Goal: Information Seeking & Learning: Learn about a topic

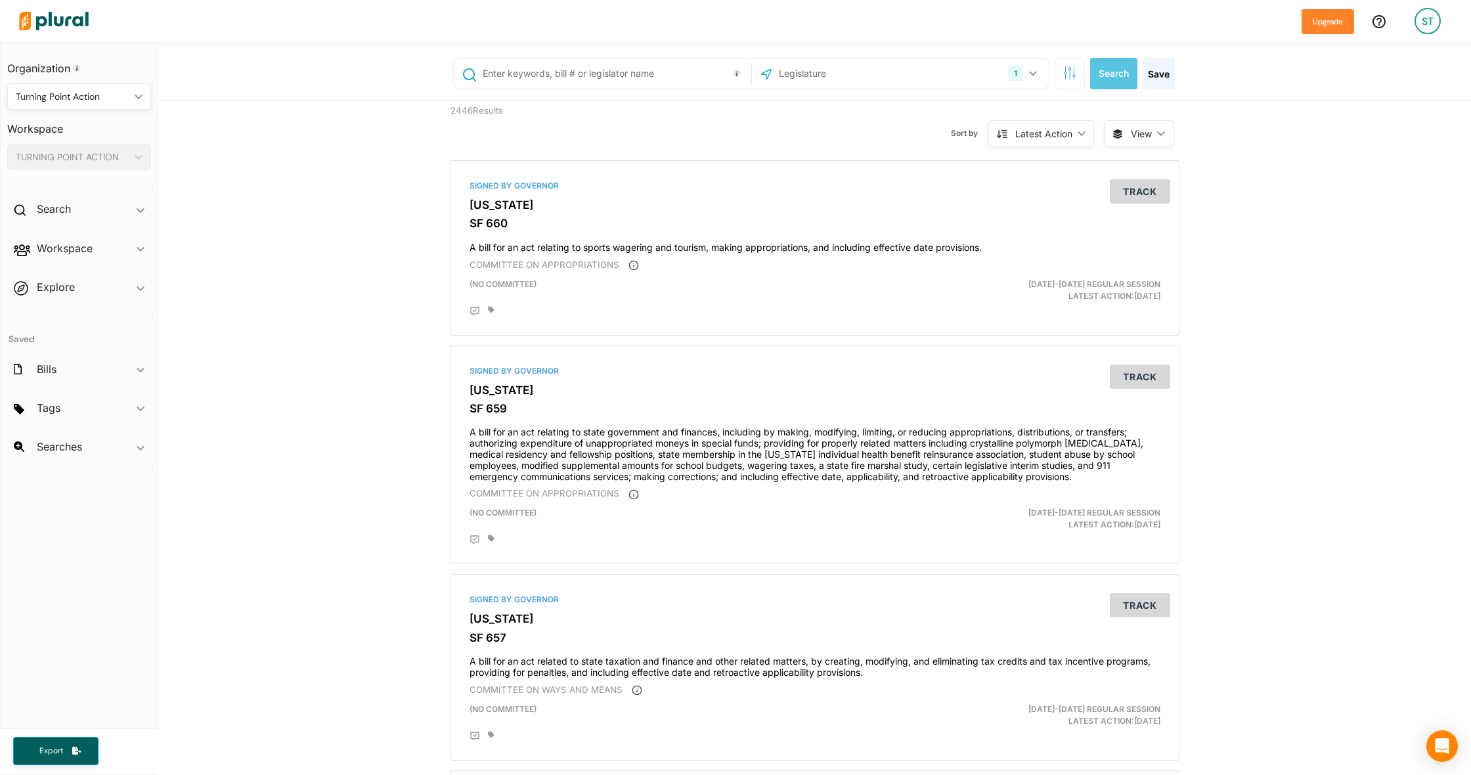
click at [557, 71] on input "text" at bounding box center [614, 73] width 266 height 25
type input "hf418"
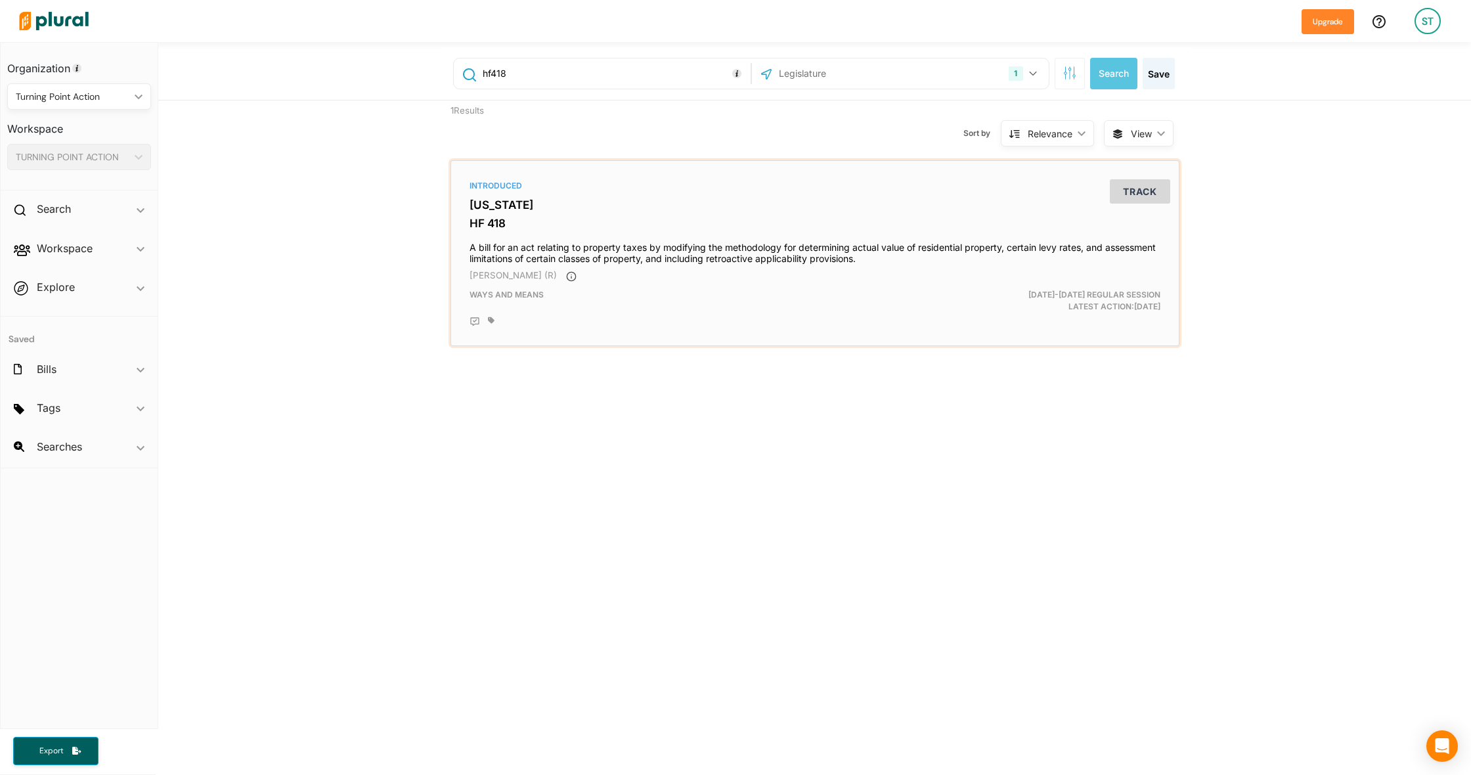
click at [495, 224] on h3 "HF 418" at bounding box center [815, 223] width 691 height 13
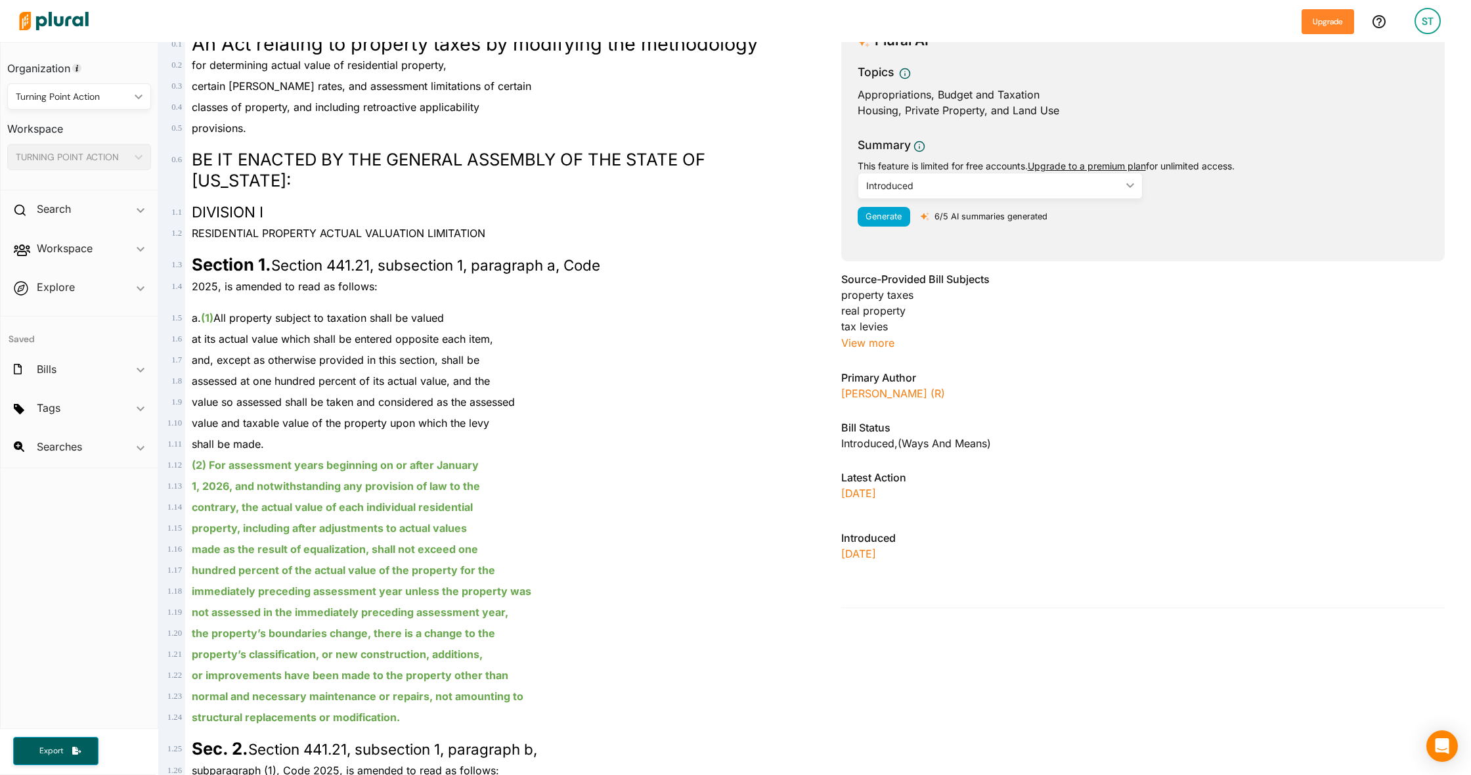
scroll to position [196, 0]
click at [871, 487] on p "[DATE]" at bounding box center [1143, 491] width 604 height 16
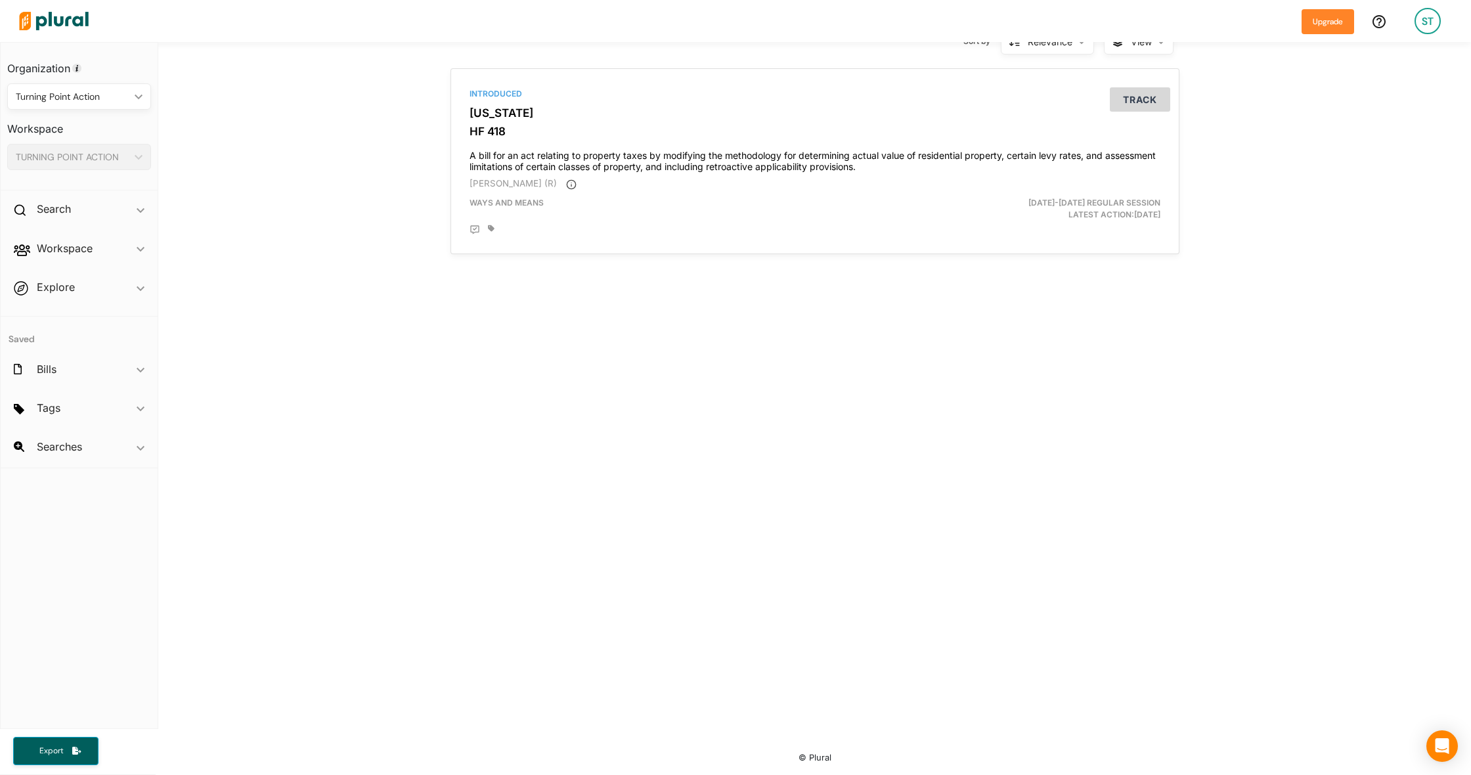
scroll to position [92, 0]
click at [529, 131] on h3 "HF 418" at bounding box center [815, 131] width 691 height 13
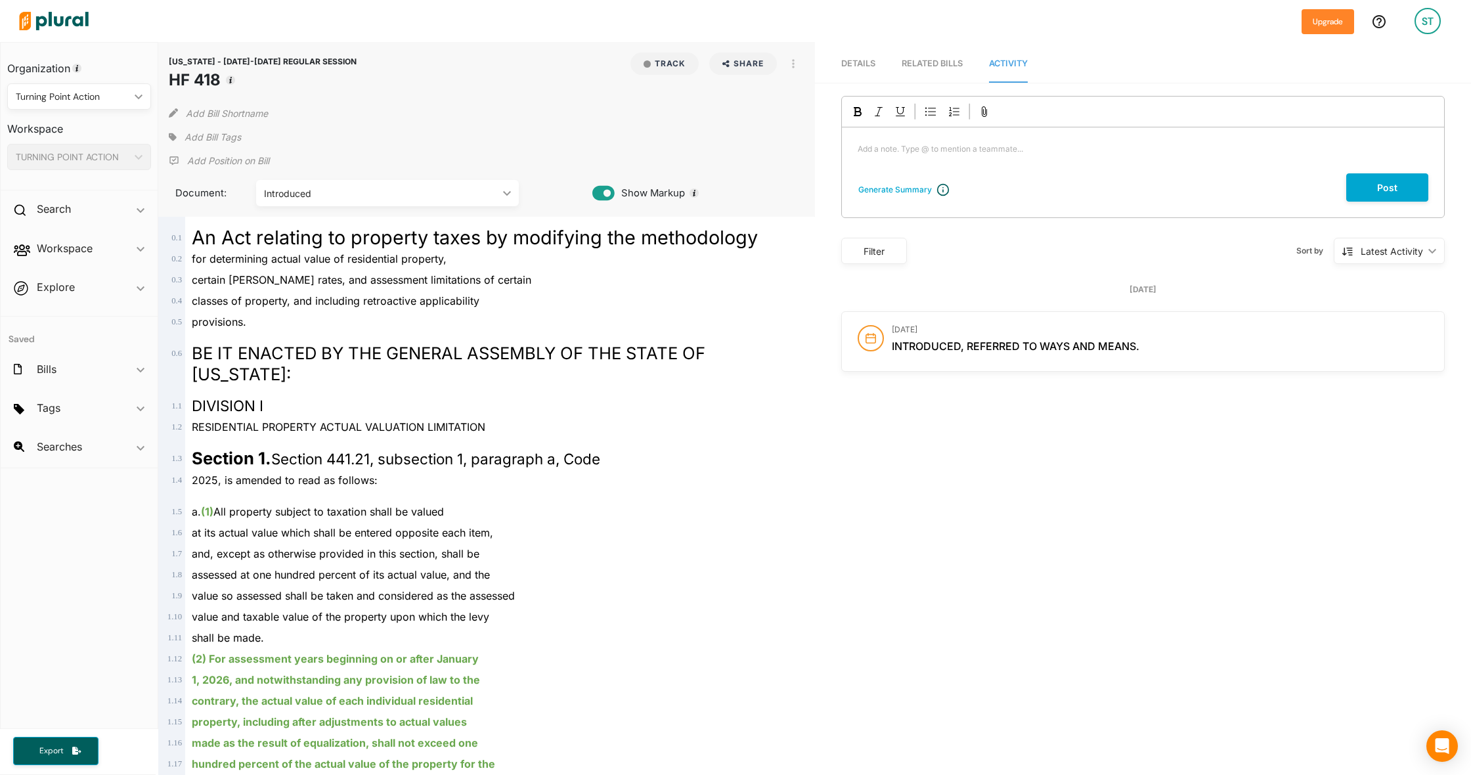
click at [887, 253] on div "Filter" at bounding box center [874, 251] width 49 height 14
click at [992, 247] on div "Sort by Latest Activity ic_keyboard_arrow_down Latest Activity Latest Activity" at bounding box center [1176, 251] width 538 height 34
click at [897, 254] on div "Filter" at bounding box center [874, 251] width 49 height 14
click at [869, 346] on div "Vote History" at bounding box center [931, 340] width 146 height 22
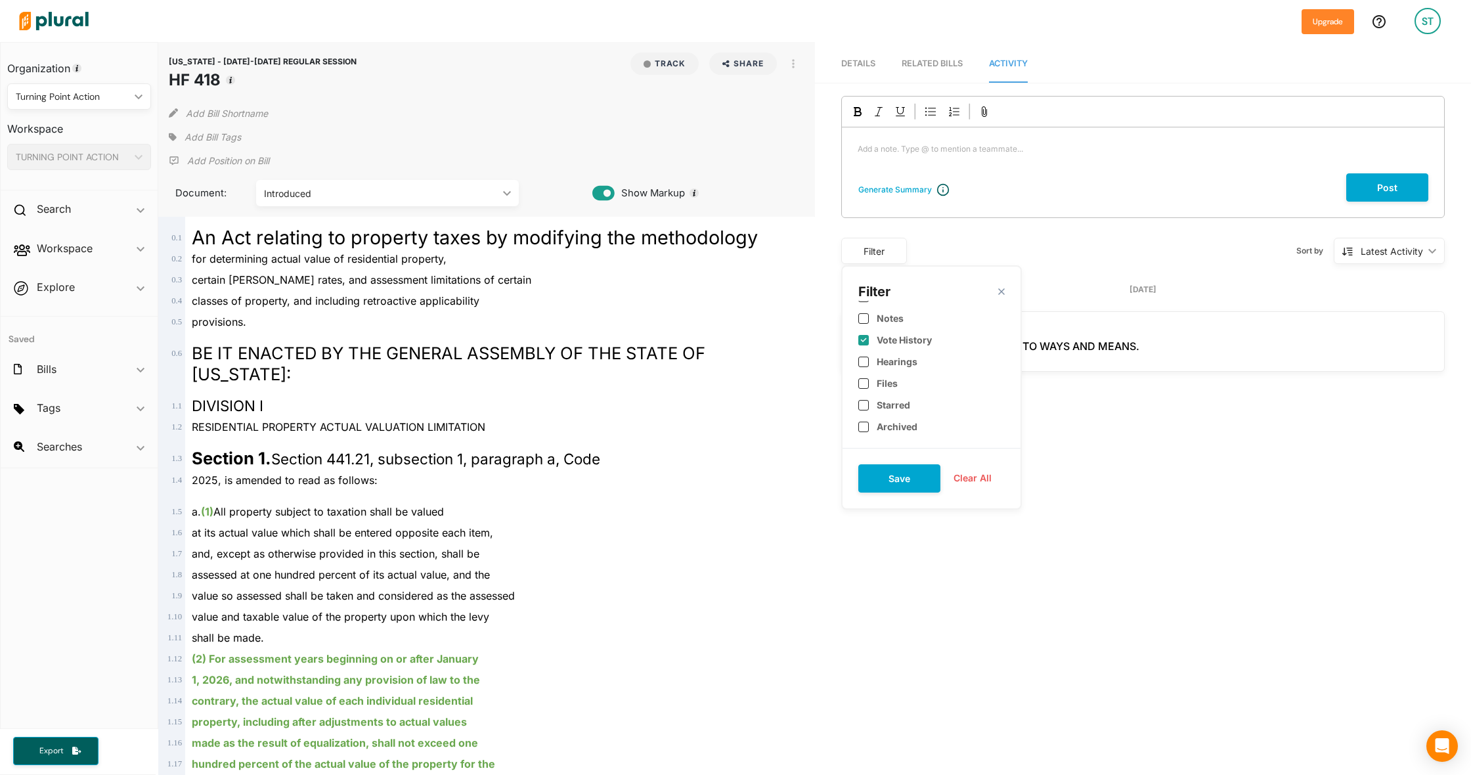
click at [902, 483] on button "Save" at bounding box center [899, 478] width 82 height 28
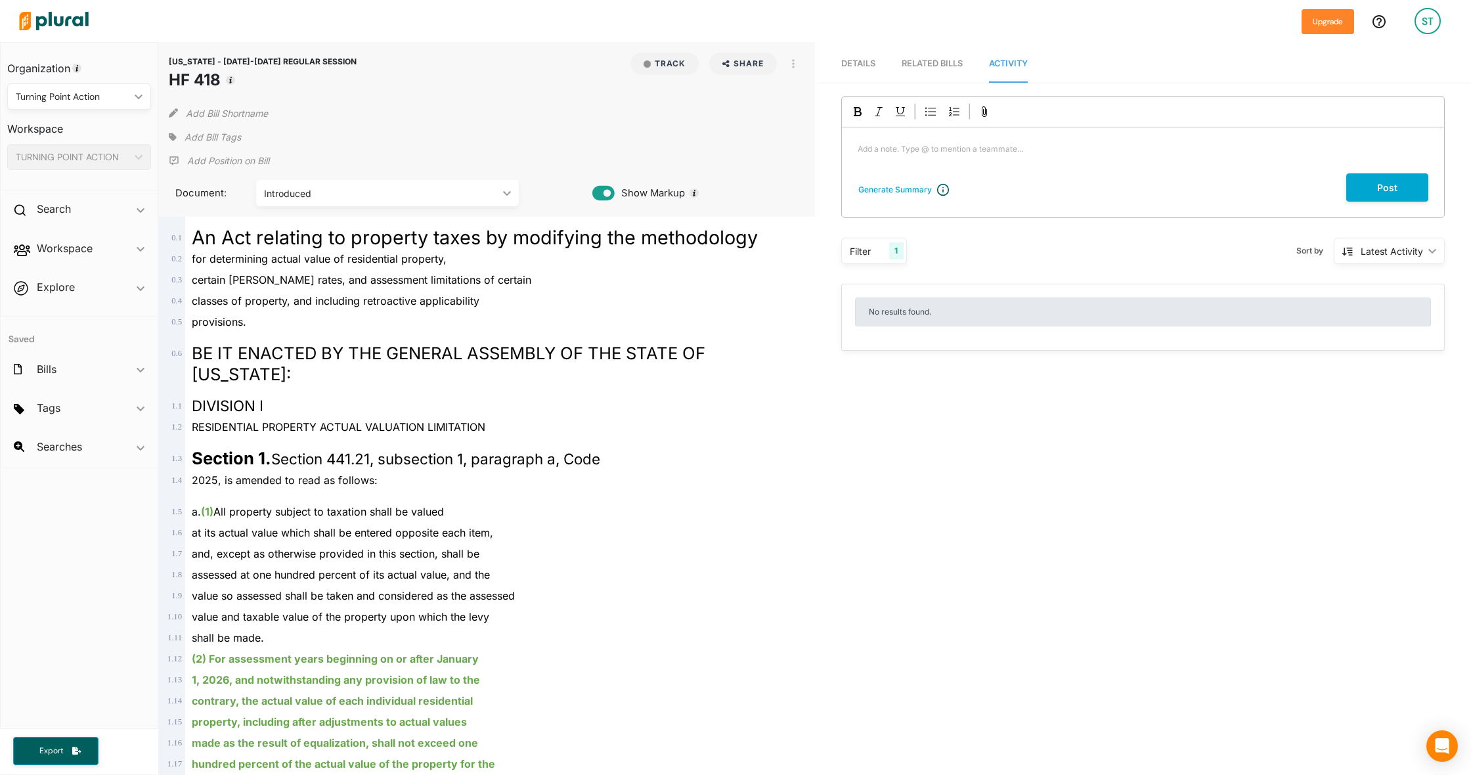
click at [875, 258] on div "Filter" at bounding box center [866, 251] width 32 height 14
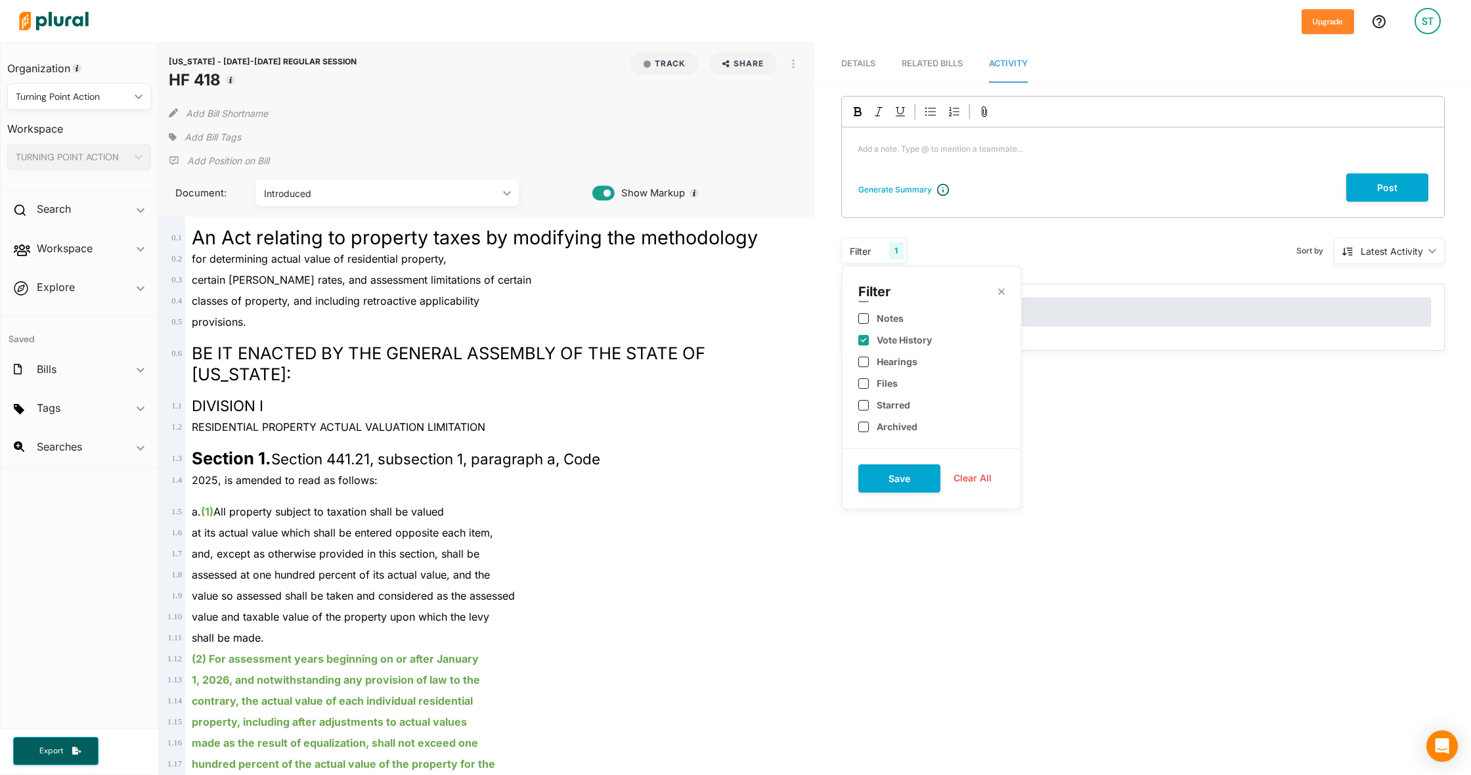
click at [864, 344] on input "checkbox" at bounding box center [863, 340] width 11 height 11
checkbox input "false"
click at [1001, 290] on div "Filter close" at bounding box center [931, 291] width 146 height 18
click at [1002, 293] on polygon at bounding box center [1001, 291] width 11 height 11
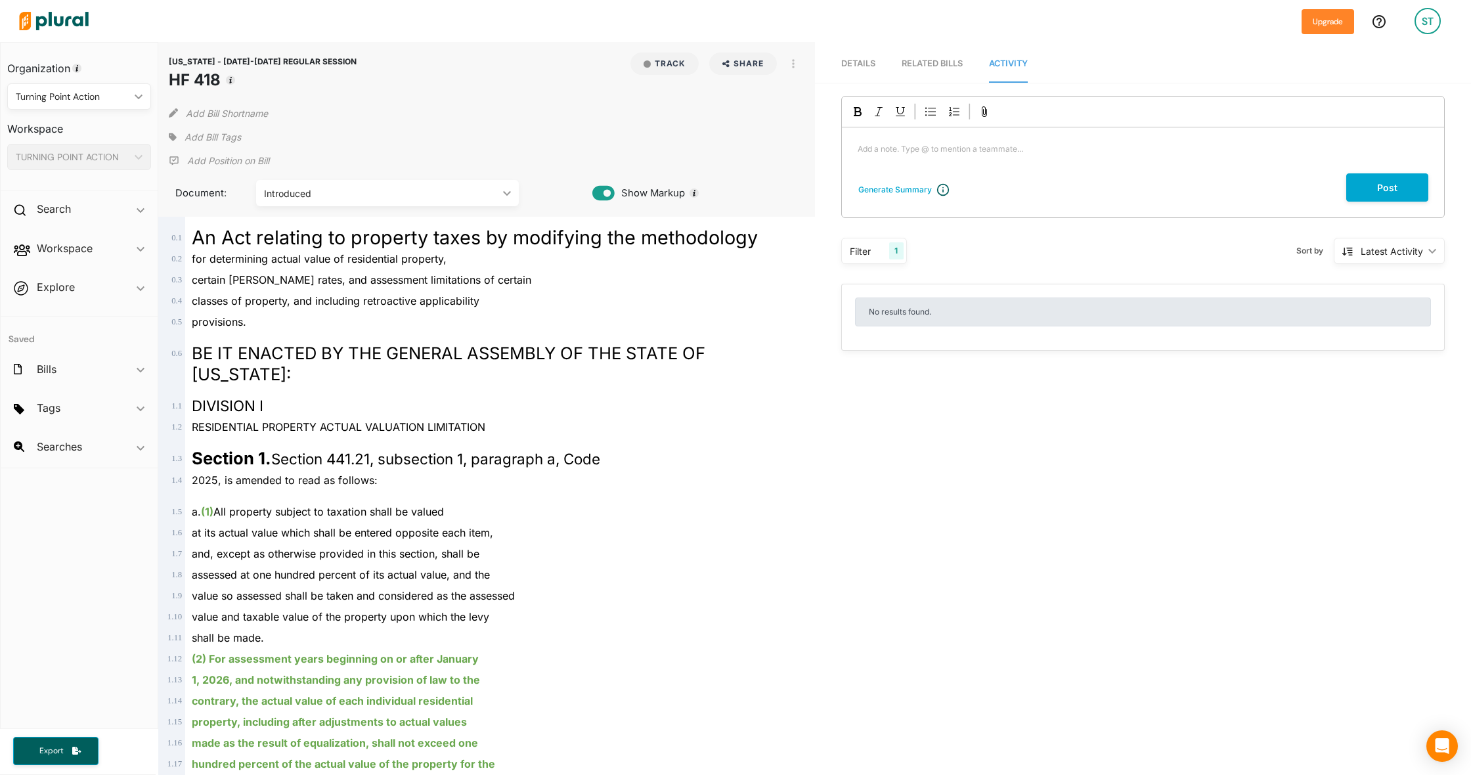
click at [923, 62] on div "RELATED BILLS" at bounding box center [932, 63] width 61 height 12
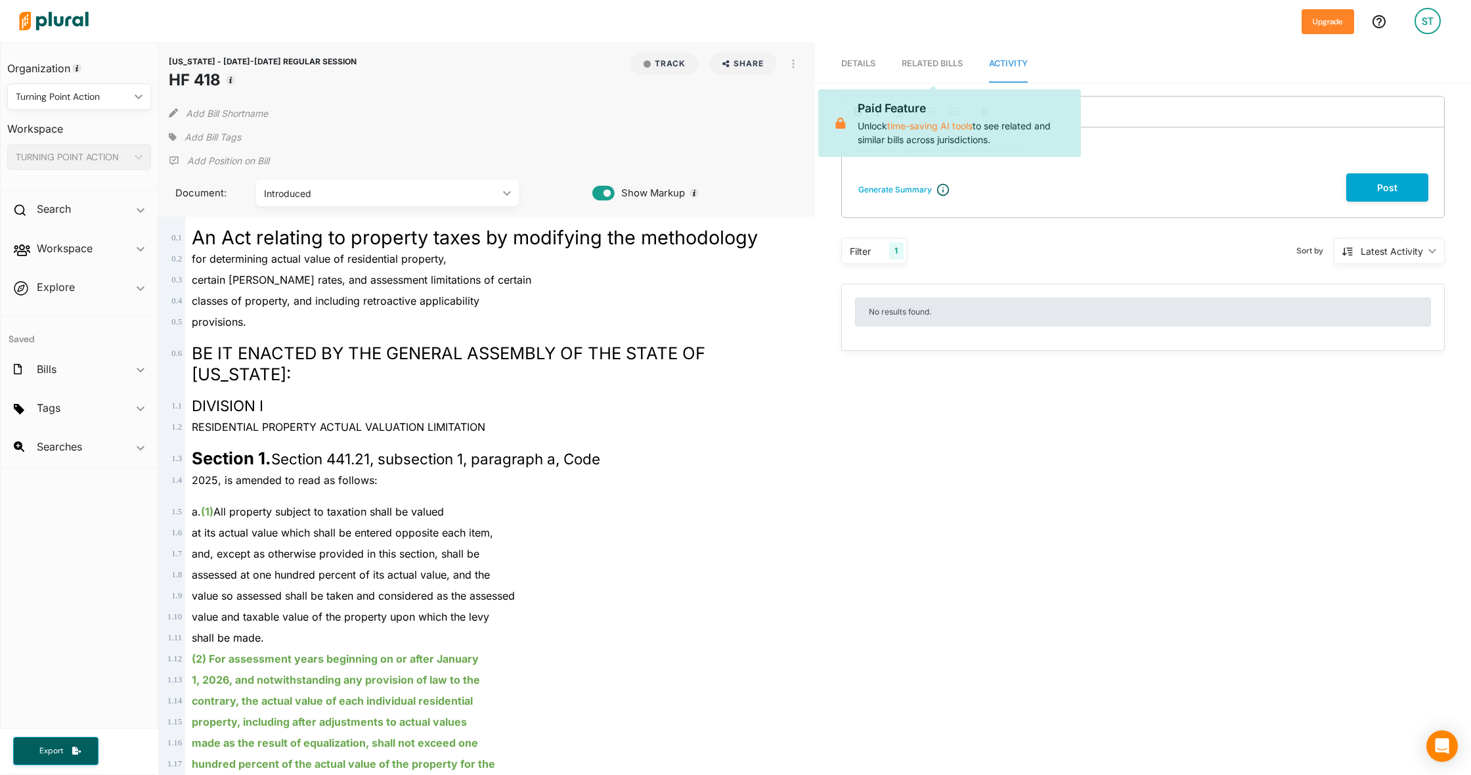
click at [866, 64] on span "Details" at bounding box center [858, 63] width 34 height 10
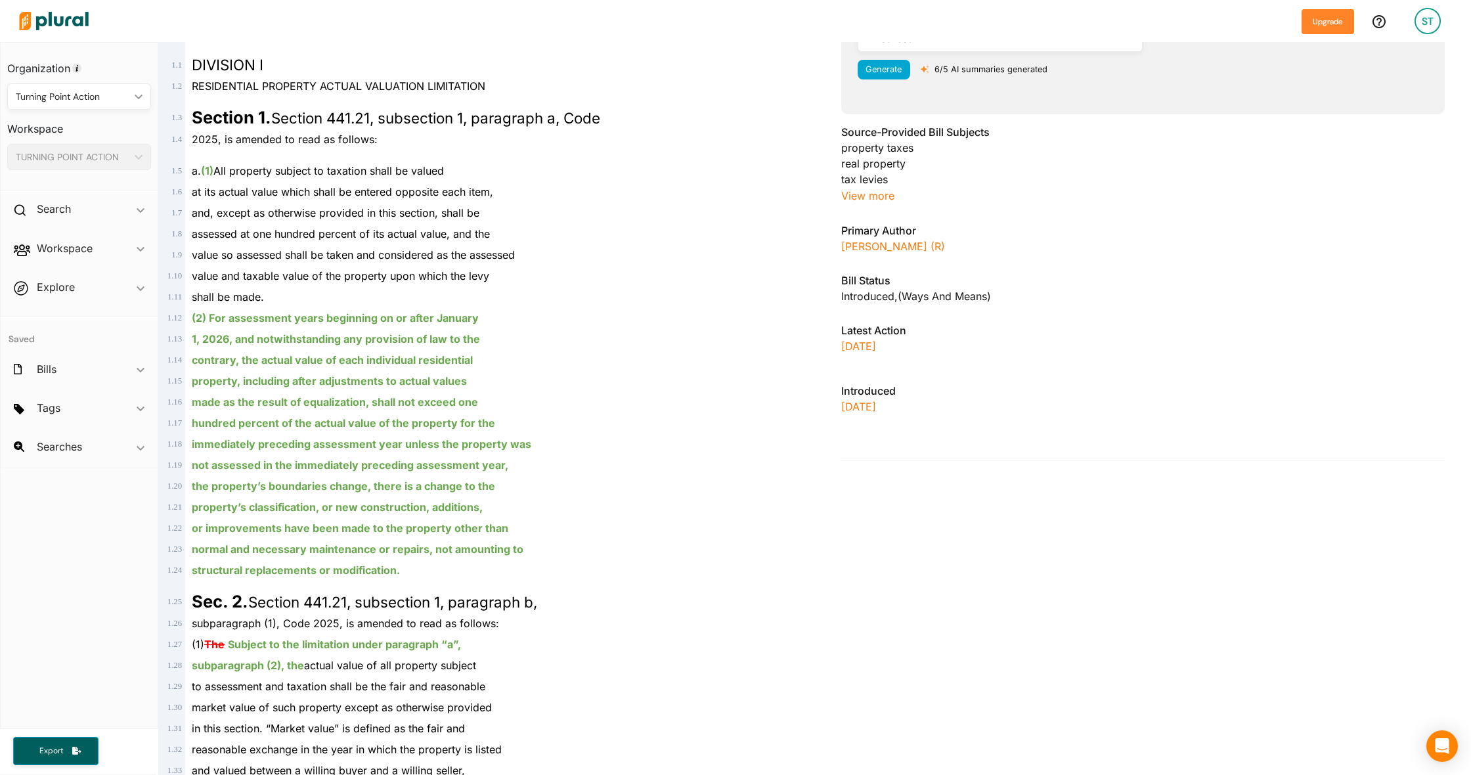
scroll to position [363, 0]
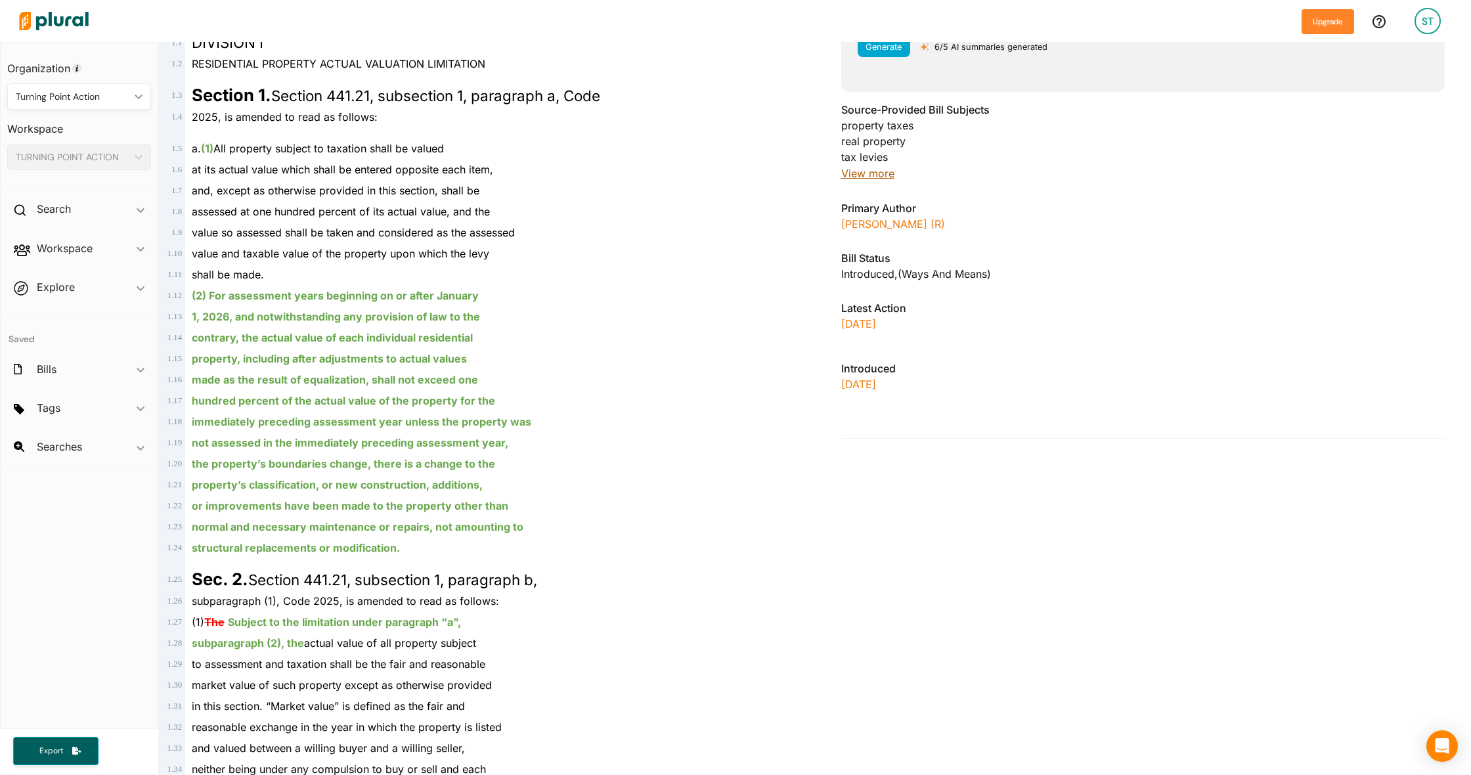
click at [851, 175] on button "View more" at bounding box center [867, 173] width 53 height 17
